Goal: Book appointment/travel/reservation

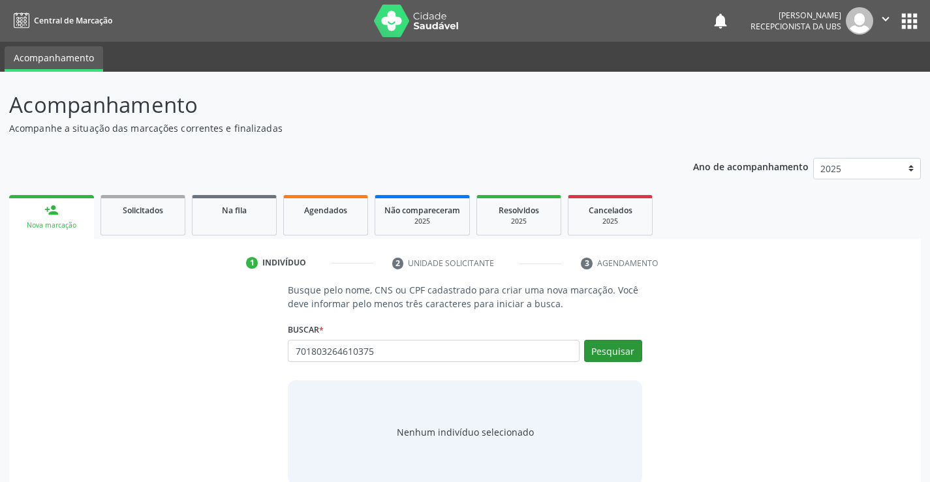
type input "701803264610375"
click at [617, 352] on button "Pesquisar" at bounding box center [613, 351] width 58 height 22
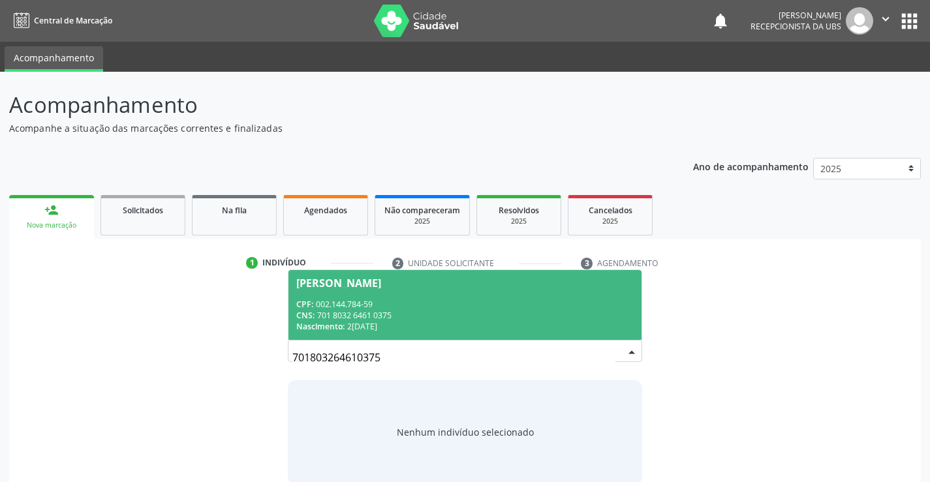
click at [429, 301] on div "CPF: 002.144.784-59" at bounding box center [464, 304] width 337 height 11
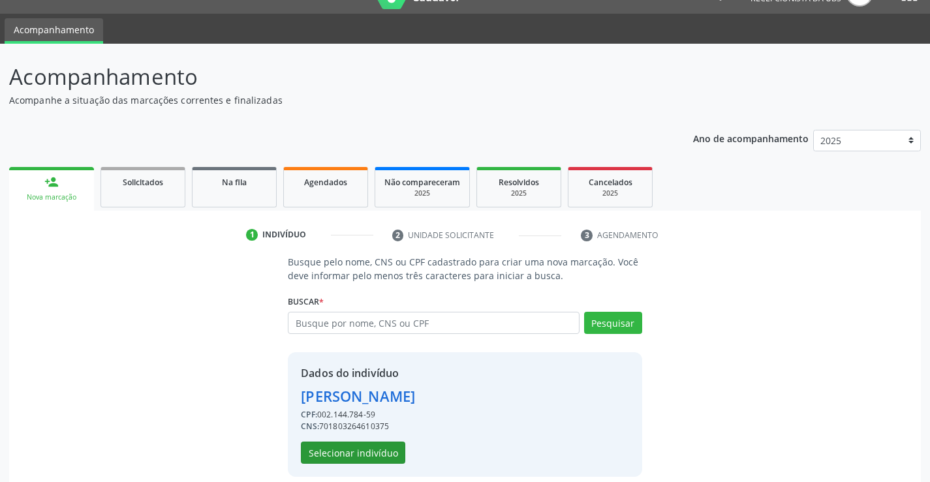
scroll to position [41, 0]
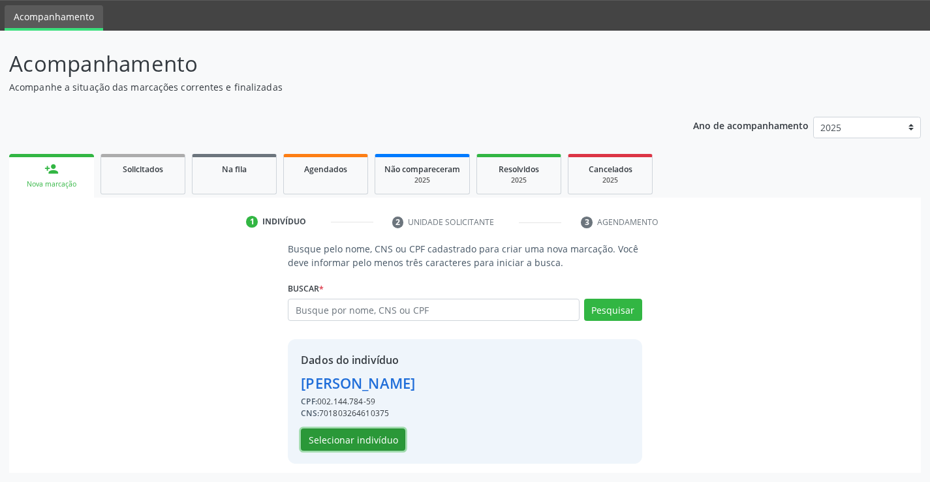
click at [370, 448] on button "Selecionar indivíduo" at bounding box center [353, 440] width 104 height 22
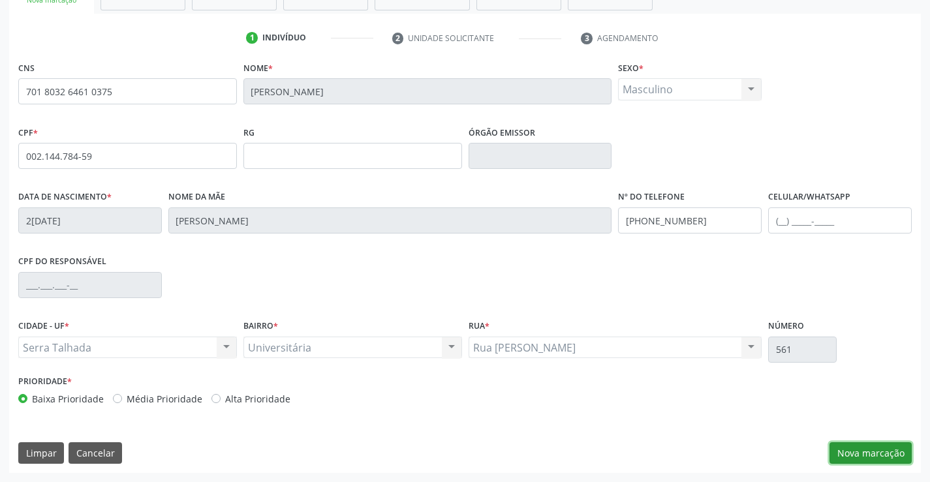
click at [880, 450] on button "Nova marcação" at bounding box center [870, 453] width 82 height 22
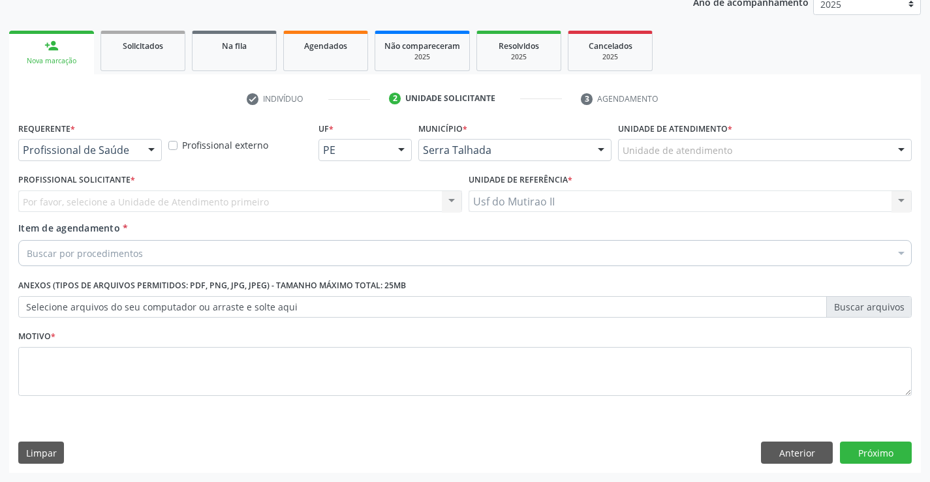
scroll to position [164, 0]
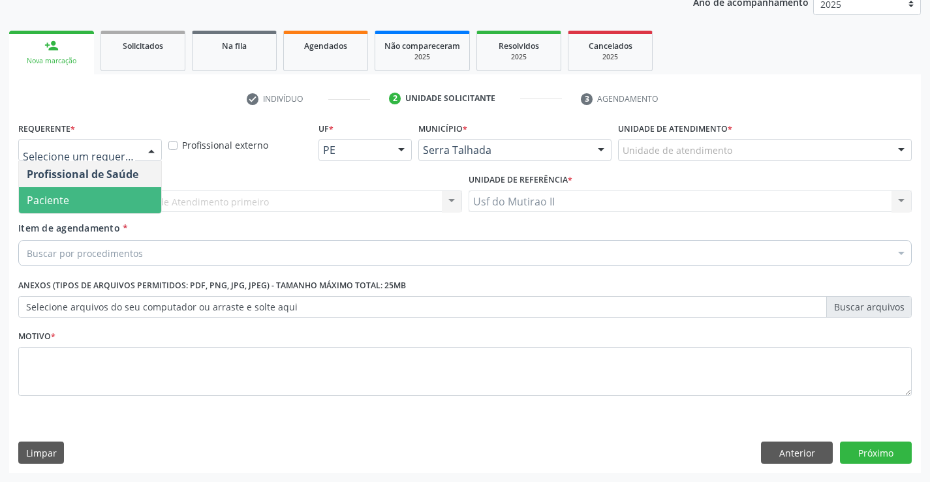
click at [139, 189] on span "Paciente" at bounding box center [90, 200] width 142 height 26
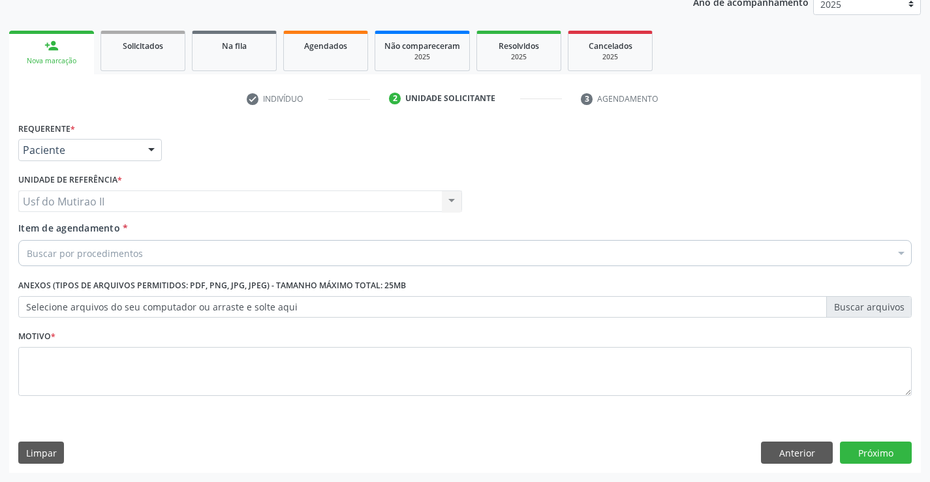
click at [153, 251] on div "Buscar por procedimentos" at bounding box center [464, 253] width 893 height 26
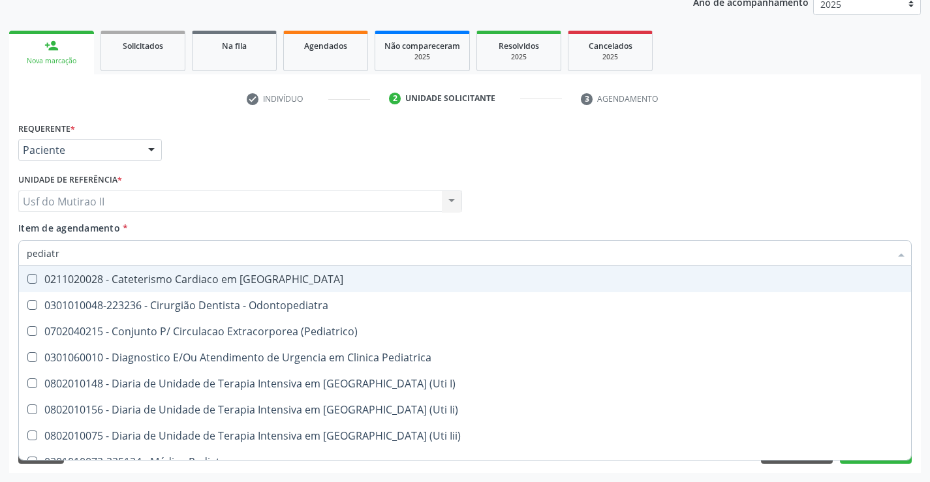
type input "pediatra"
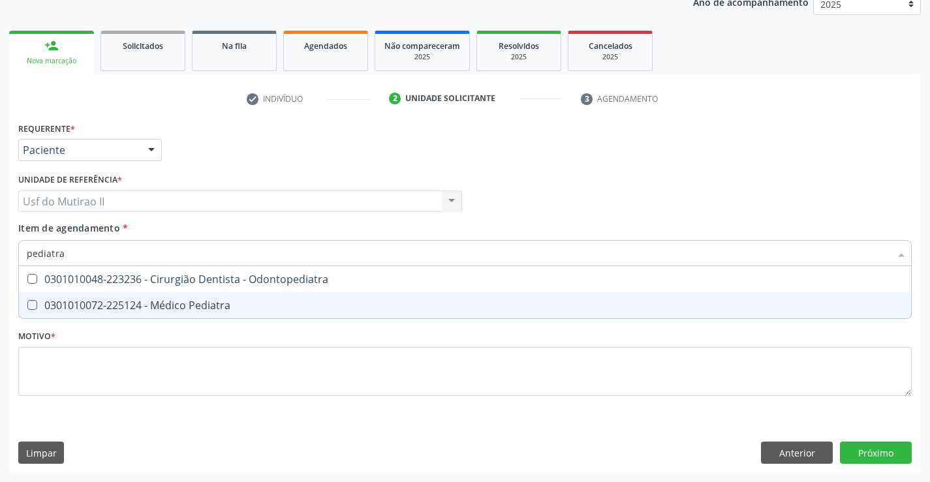
click at [174, 306] on div "0301010072-225124 - Médico Pediatra" at bounding box center [465, 305] width 876 height 10
checkbox Pediatra "true"
click at [182, 380] on div "Requerente * Paciente Profissional de Saúde Paciente Nenhum resultado encontrad…" at bounding box center [464, 267] width 893 height 296
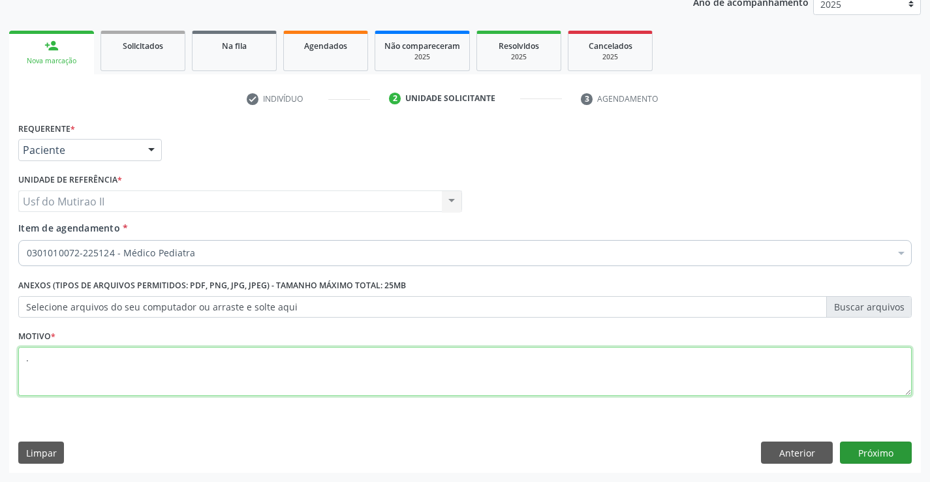
type textarea "."
click at [850, 454] on button "Próximo" at bounding box center [876, 453] width 72 height 22
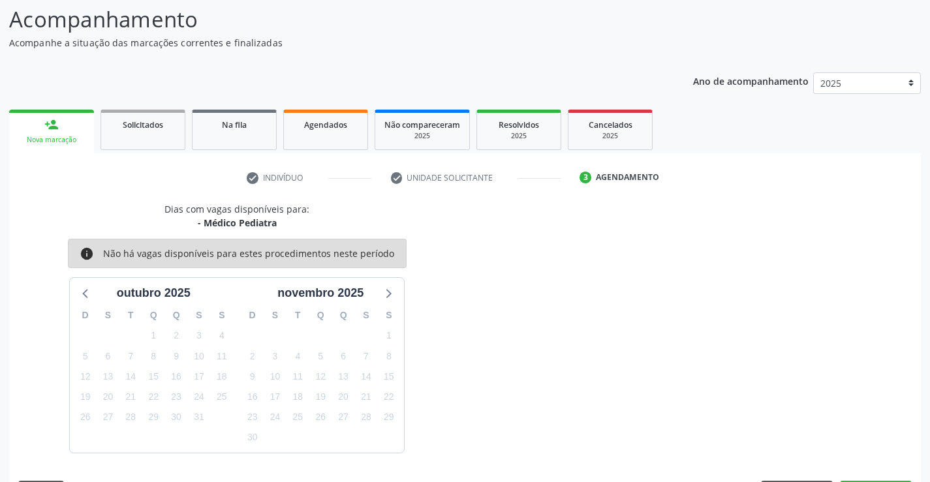
scroll to position [124, 0]
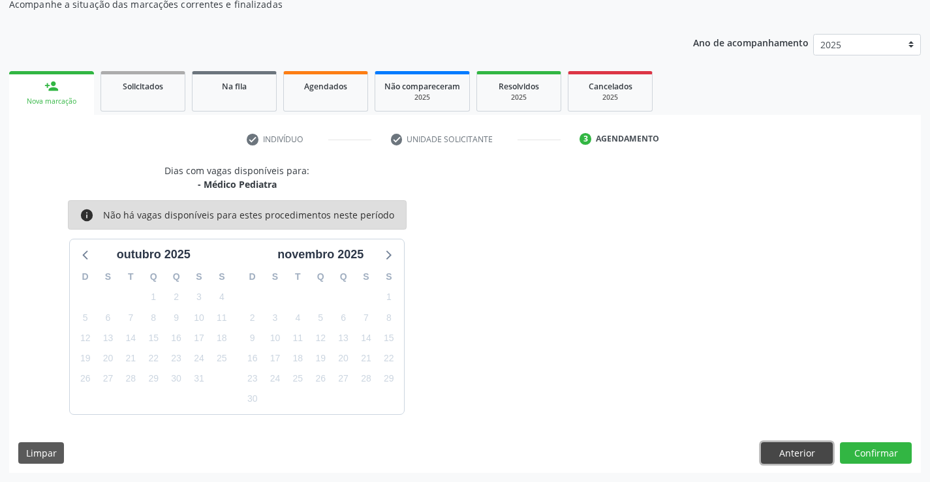
click at [768, 455] on button "Anterior" at bounding box center [797, 453] width 72 height 22
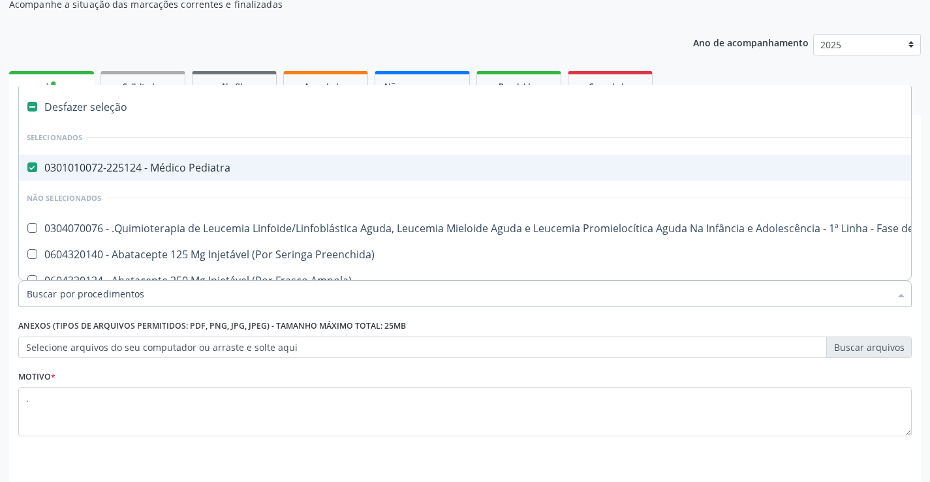
drag, startPoint x: 233, startPoint y: 299, endPoint x: 18, endPoint y: 298, distance: 215.3
click at [187, 295] on input "Item de agendamento *" at bounding box center [458, 294] width 863 height 26
click at [82, 169] on div "0301010072-225124 - Médico Pediatra" at bounding box center [535, 167] width 1016 height 10
checkbox Pediatra "false"
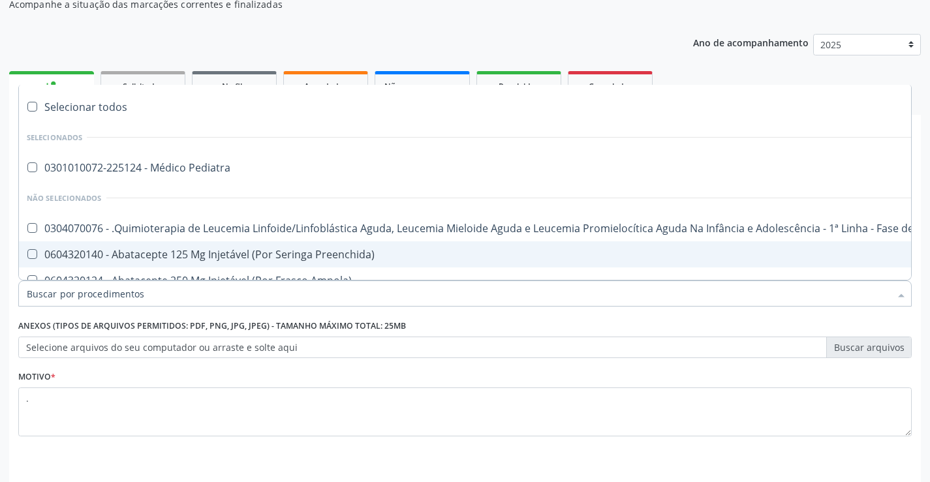
click at [339, 294] on input "Item de agendamento *" at bounding box center [458, 294] width 863 height 26
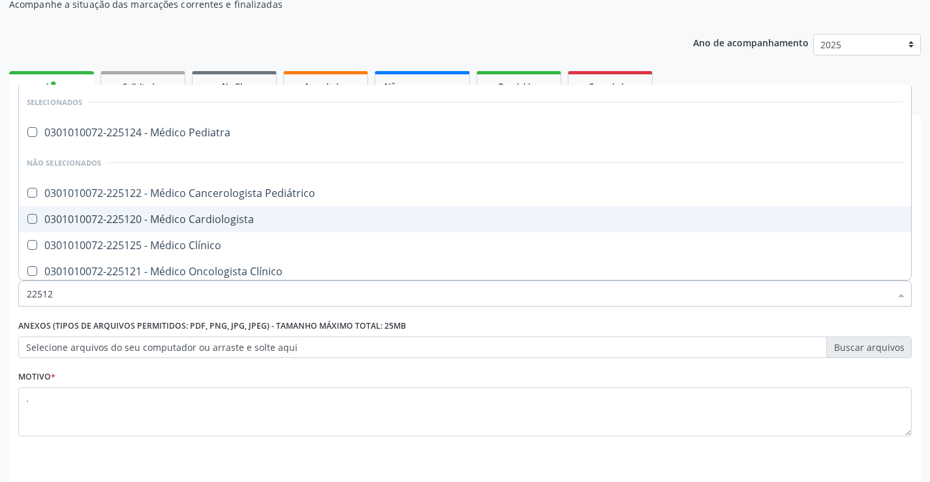
type input "225124"
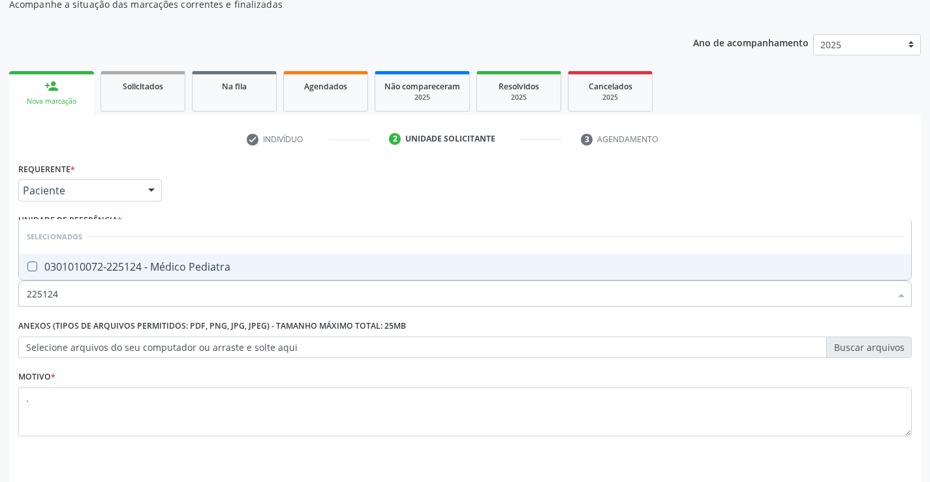
click at [318, 261] on span "0301010072-225124 - Médico Pediatra" at bounding box center [465, 267] width 892 height 26
checkbox Pediatra "true"
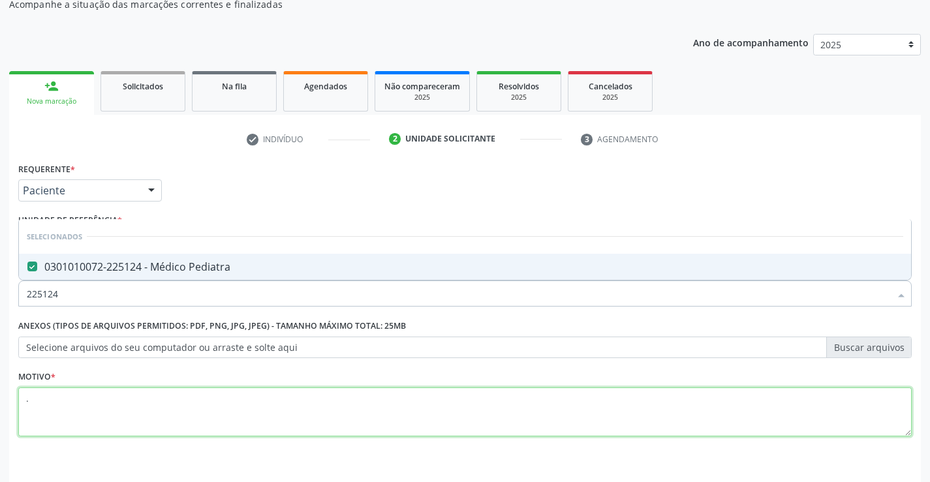
click at [384, 404] on textarea "." at bounding box center [464, 413] width 893 height 50
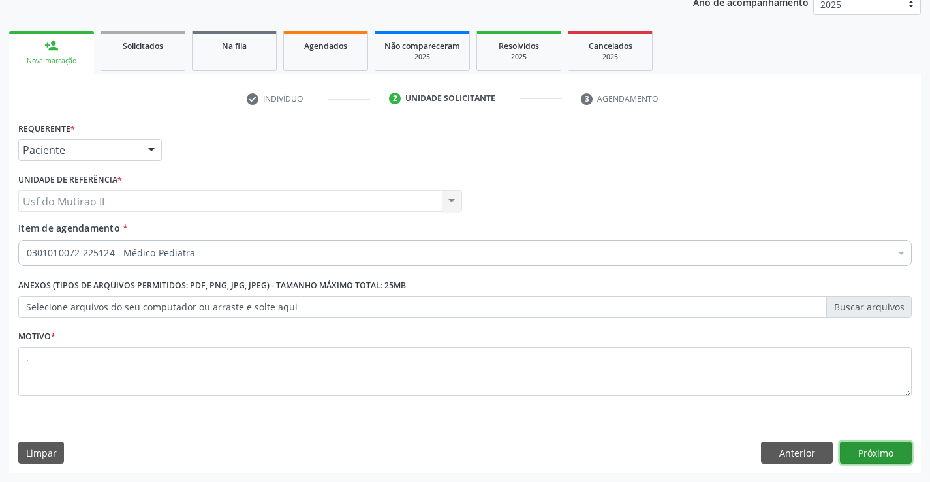
click at [876, 459] on button "Próximo" at bounding box center [876, 453] width 72 height 22
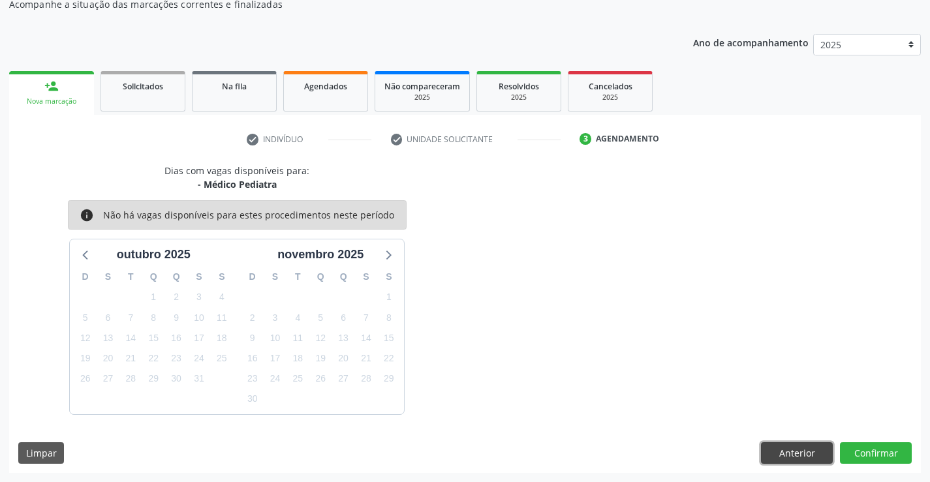
click at [785, 448] on button "Anterior" at bounding box center [797, 453] width 72 height 22
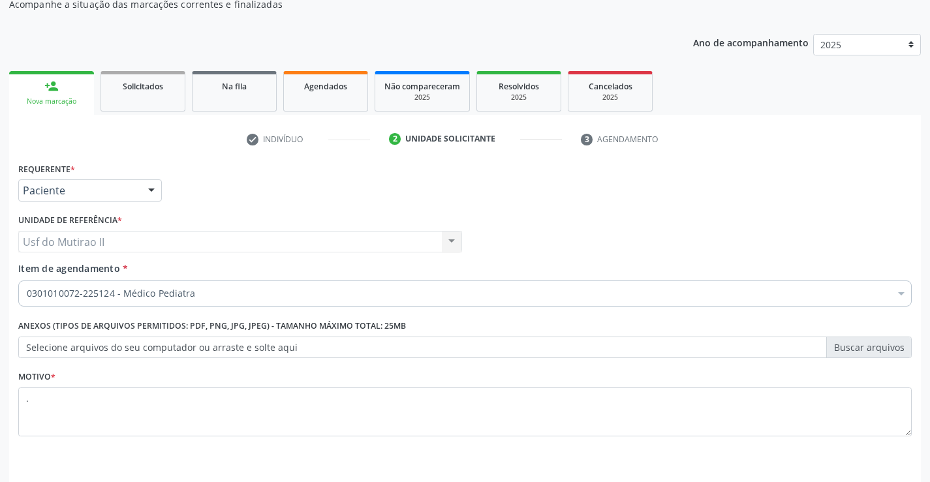
scroll to position [0, 0]
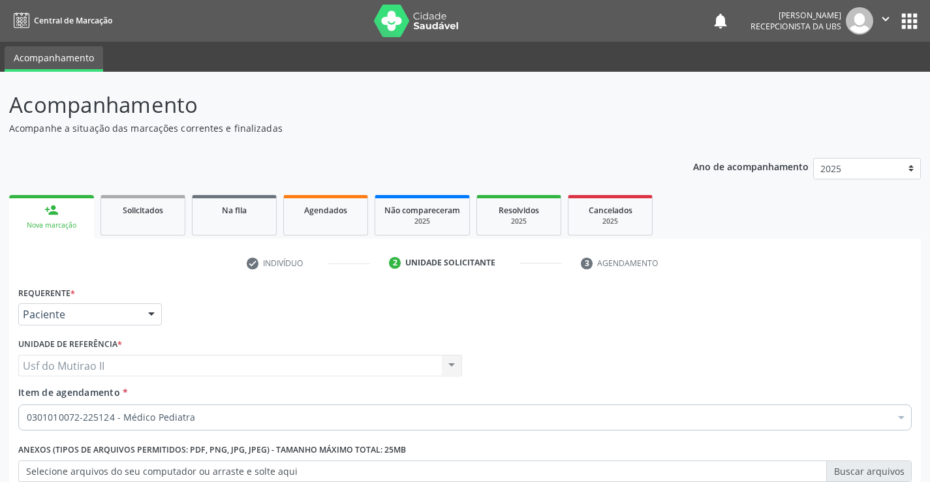
click at [888, 21] on icon "" at bounding box center [885, 19] width 14 height 14
click at [838, 80] on link "Sair" at bounding box center [852, 79] width 90 height 18
